Goal: Check status: Check status

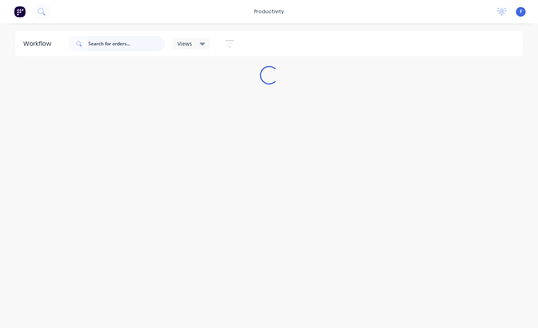
click at [113, 47] on input "text" at bounding box center [126, 43] width 77 height 15
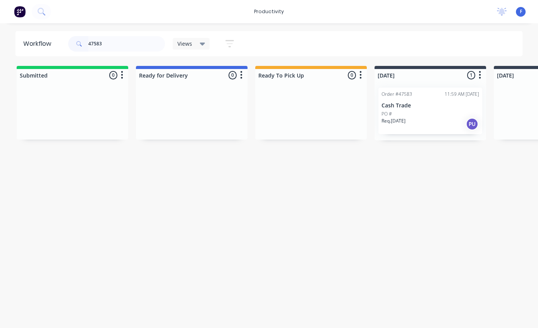
click at [437, 110] on div "PO #" at bounding box center [430, 113] width 98 height 7
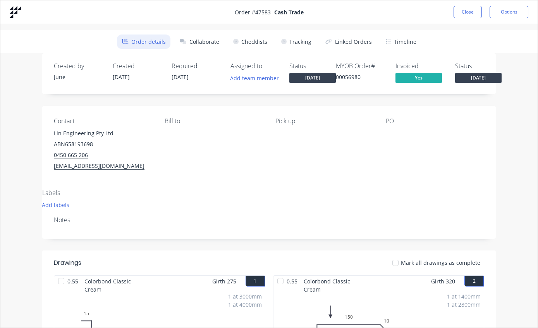
click at [302, 40] on button "Tracking" at bounding box center [297, 41] width 40 height 14
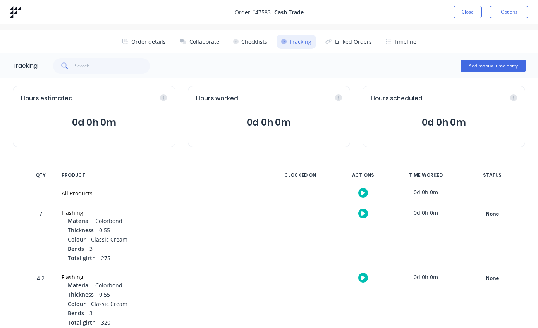
scroll to position [0, 0]
click at [469, 10] on button "Close" at bounding box center [468, 12] width 28 height 12
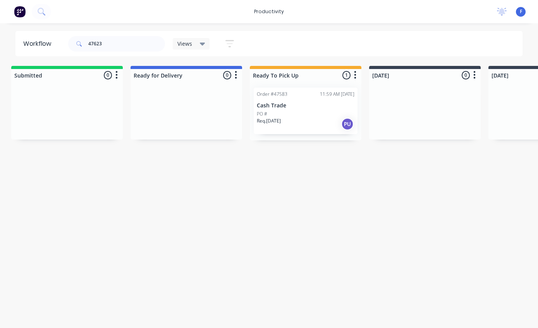
scroll to position [0, 0]
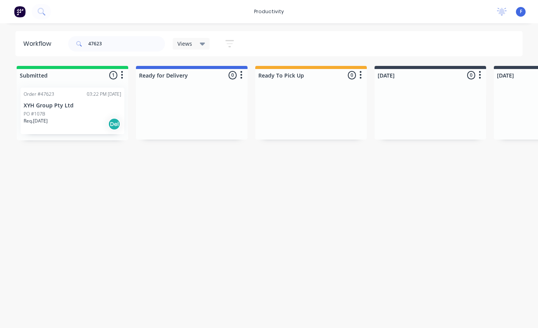
click at [65, 108] on p "XYH Group Pty Ltd" at bounding box center [73, 105] width 98 height 7
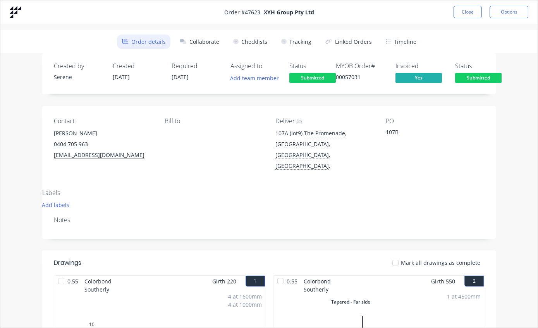
click at [295, 40] on button "Tracking" at bounding box center [297, 41] width 40 height 14
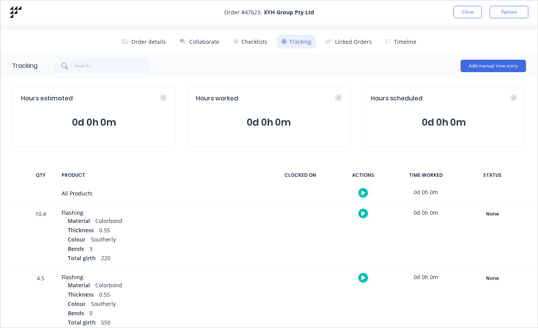
click at [469, 10] on button "Close" at bounding box center [468, 12] width 28 height 12
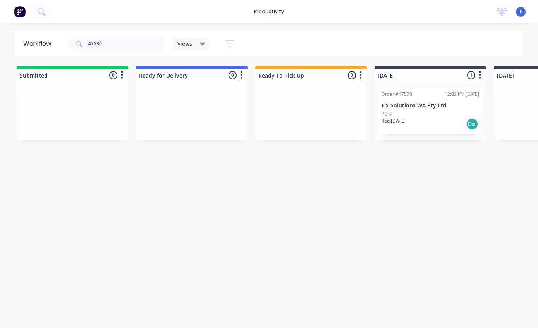
click at [445, 108] on div "Order #47530 12:02 PM [DATE] Fix Solutions WA Pty Ltd PO # Req. [DATE] Del" at bounding box center [430, 111] width 104 height 46
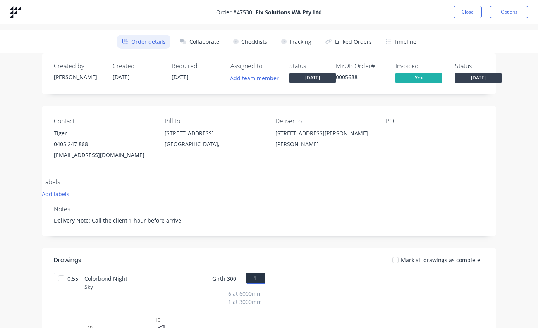
click at [298, 36] on button "Tracking" at bounding box center [297, 41] width 40 height 14
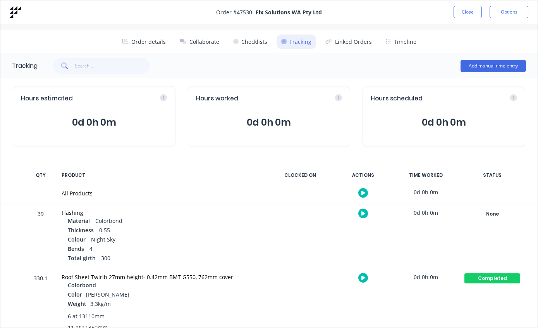
click at [466, 6] on button "Close" at bounding box center [468, 12] width 28 height 12
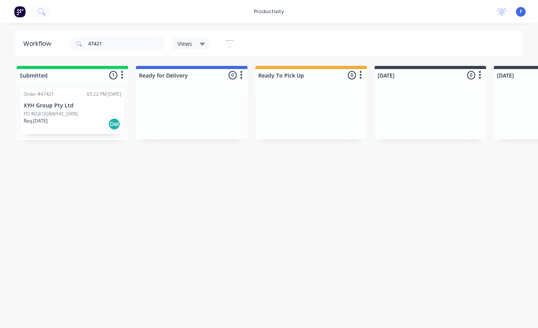
click at [63, 105] on p "XYH Group Pty Ltd" at bounding box center [73, 105] width 98 height 7
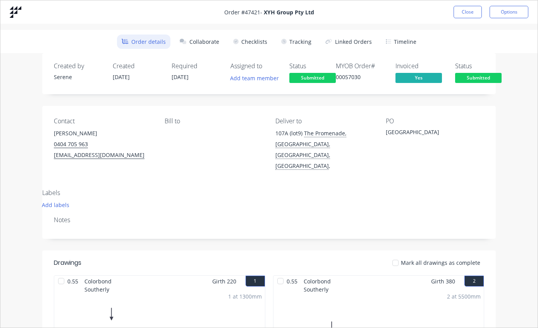
click at [293, 44] on button "Tracking" at bounding box center [297, 41] width 40 height 14
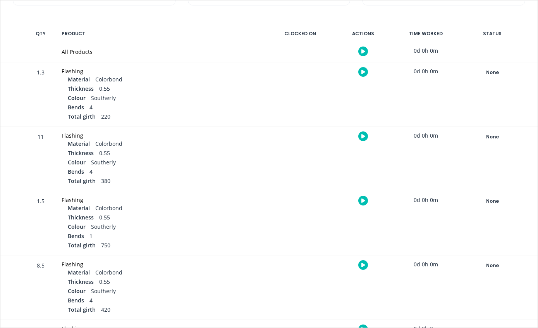
scroll to position [142, 0]
click at [500, 69] on div "None" at bounding box center [492, 72] width 56 height 10
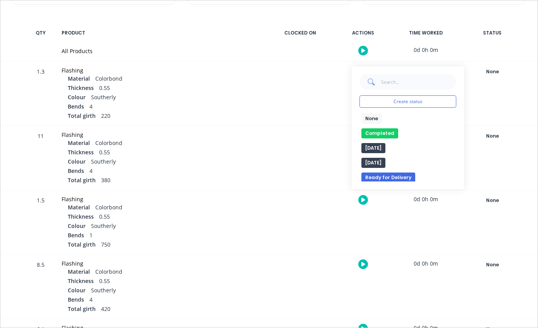
click at [392, 133] on button "Completed" at bounding box center [379, 133] width 37 height 10
click at [518, 139] on div "None" at bounding box center [492, 136] width 56 height 10
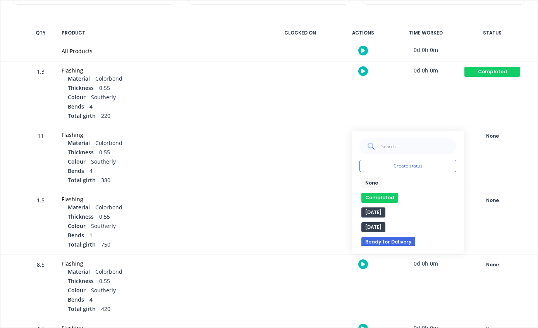
click at [388, 198] on button "Completed" at bounding box center [379, 197] width 37 height 10
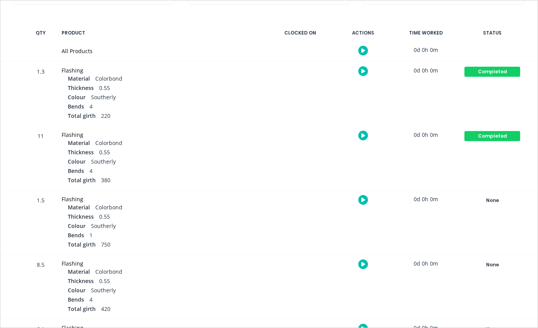
click at [488, 201] on div "None" at bounding box center [492, 200] width 56 height 10
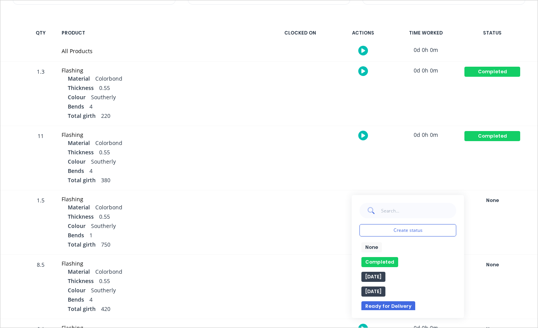
click at [384, 264] on button "Completed" at bounding box center [379, 262] width 37 height 10
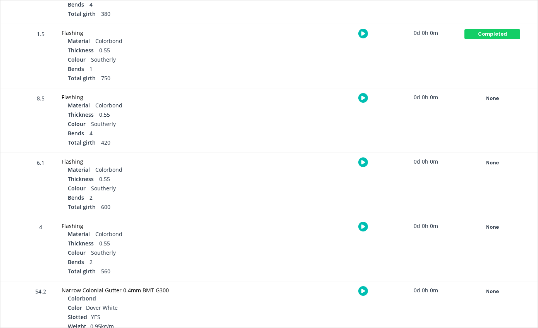
scroll to position [307, 0]
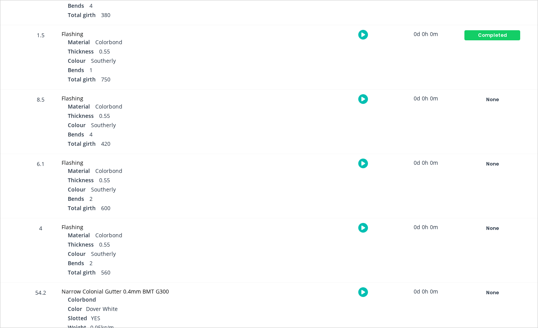
click at [500, 100] on div "None" at bounding box center [492, 99] width 56 height 10
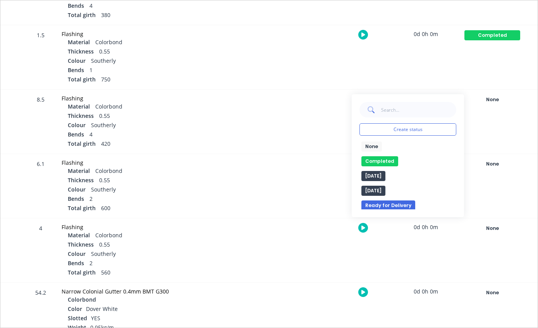
click at [383, 162] on button "Completed" at bounding box center [379, 161] width 37 height 10
click at [504, 163] on div "None" at bounding box center [492, 164] width 56 height 10
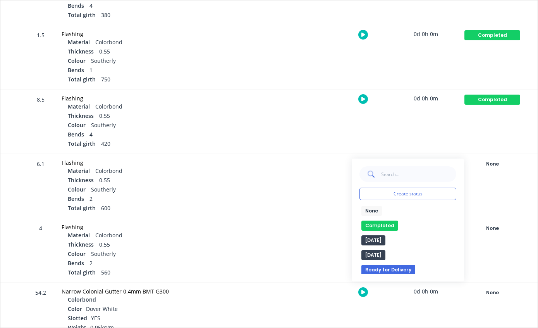
click at [375, 228] on button "Completed" at bounding box center [379, 225] width 37 height 10
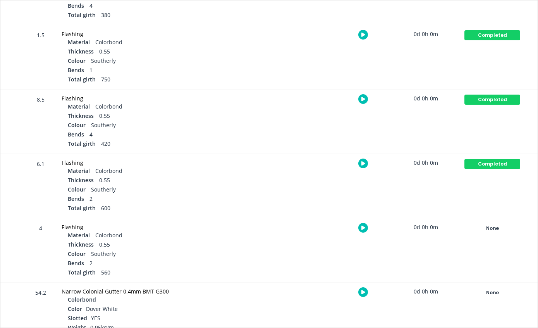
click at [495, 233] on button "None" at bounding box center [492, 228] width 57 height 11
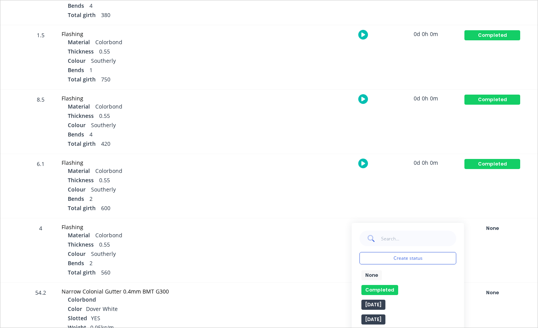
click at [387, 290] on button "Completed" at bounding box center [379, 290] width 37 height 10
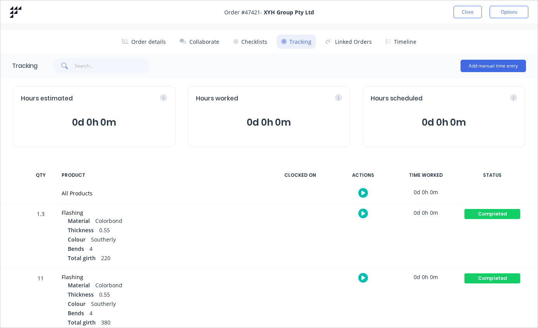
scroll to position [0, 0]
click at [467, 12] on button "Close" at bounding box center [468, 12] width 28 height 12
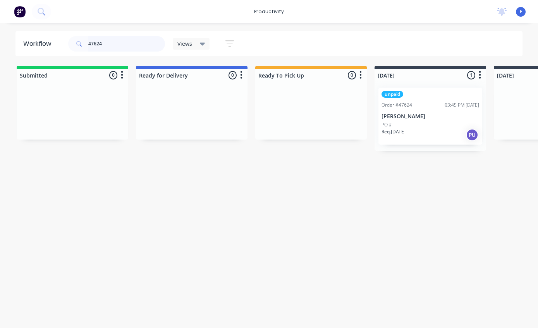
type input "47624"
click at [431, 123] on div "PO #" at bounding box center [430, 124] width 98 height 7
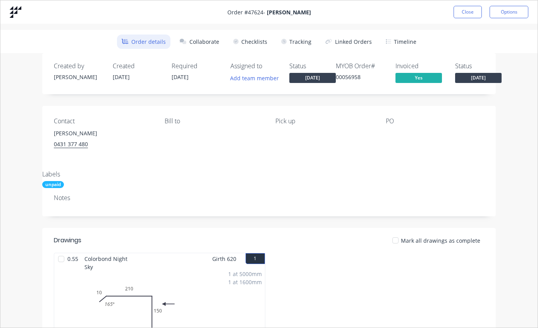
scroll to position [0, 0]
click at [472, 10] on button "Close" at bounding box center [468, 12] width 28 height 12
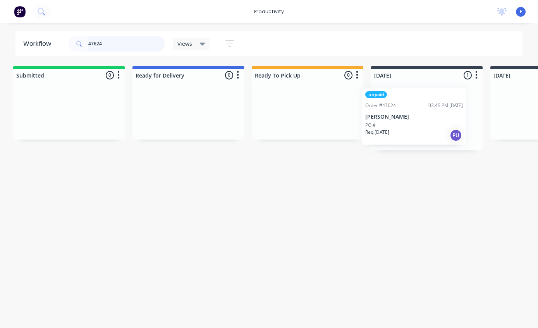
scroll to position [0, 4]
